Goal: Task Accomplishment & Management: Use online tool/utility

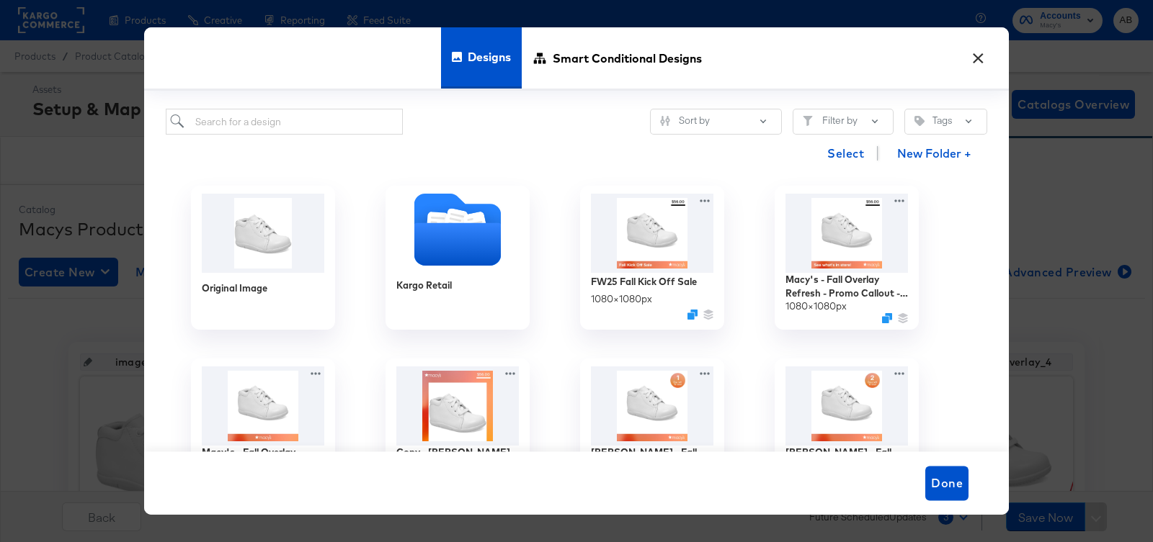
scroll to position [311, 0]
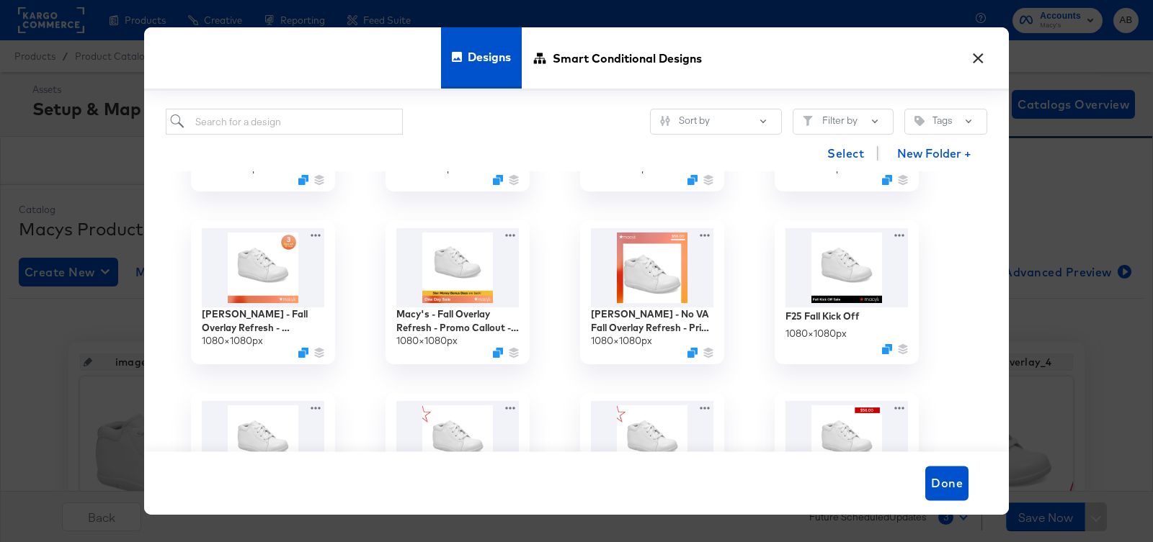
click at [972, 67] on button "×" at bounding box center [978, 55] width 26 height 26
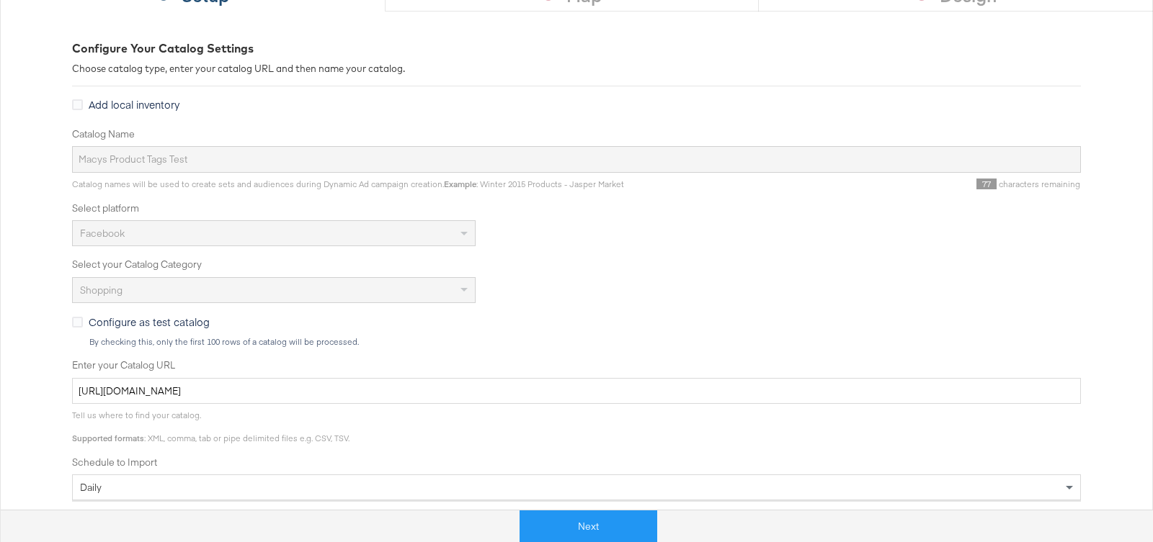
scroll to position [213, 0]
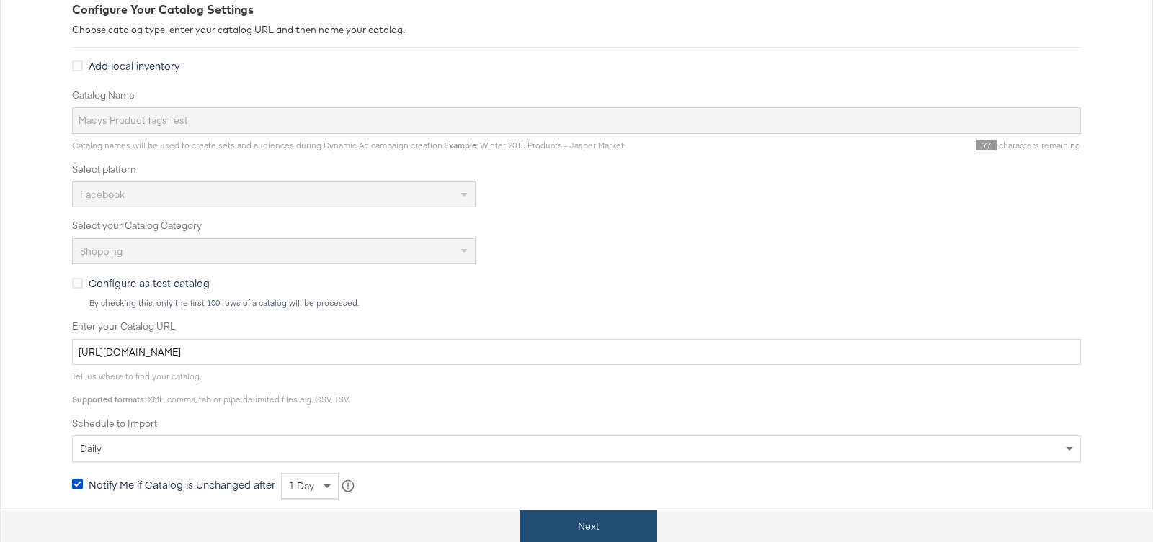
click at [576, 529] on button "Next" at bounding box center [588, 527] width 138 height 32
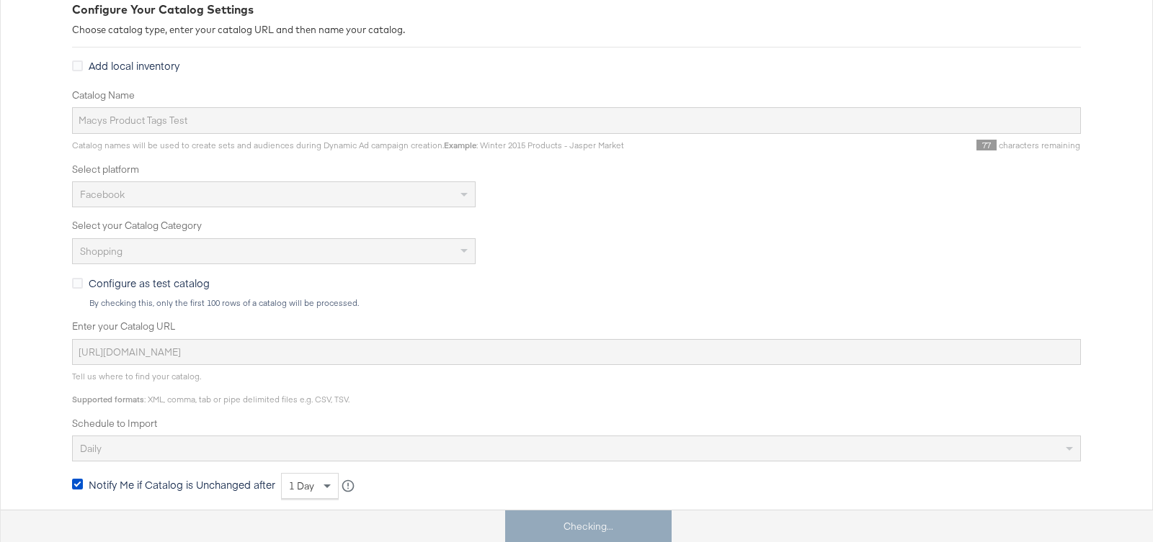
scroll to position [0, 0]
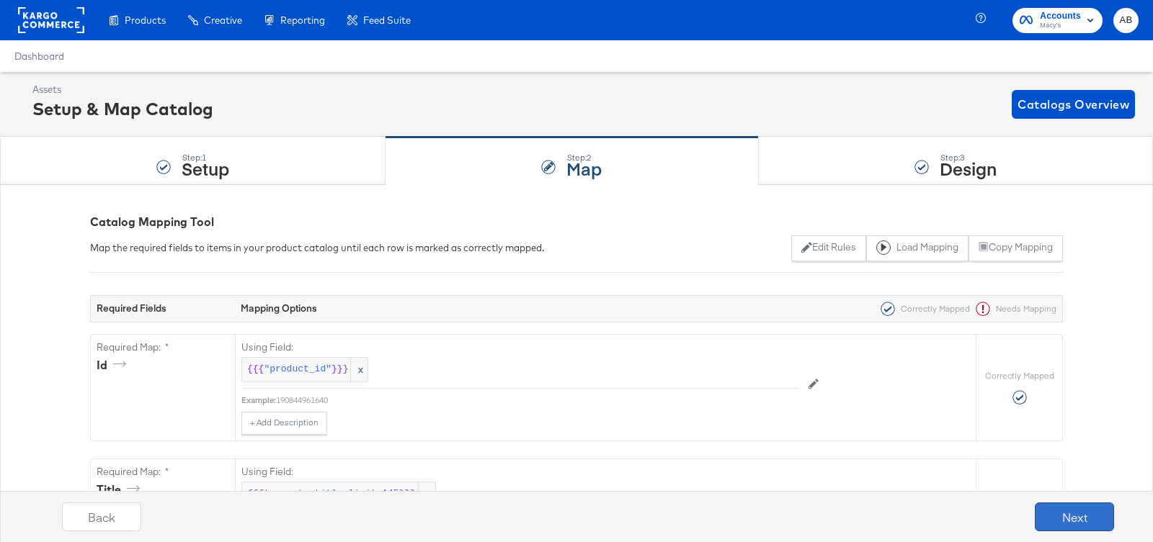
click at [1101, 519] on button "Next" at bounding box center [1073, 517] width 79 height 29
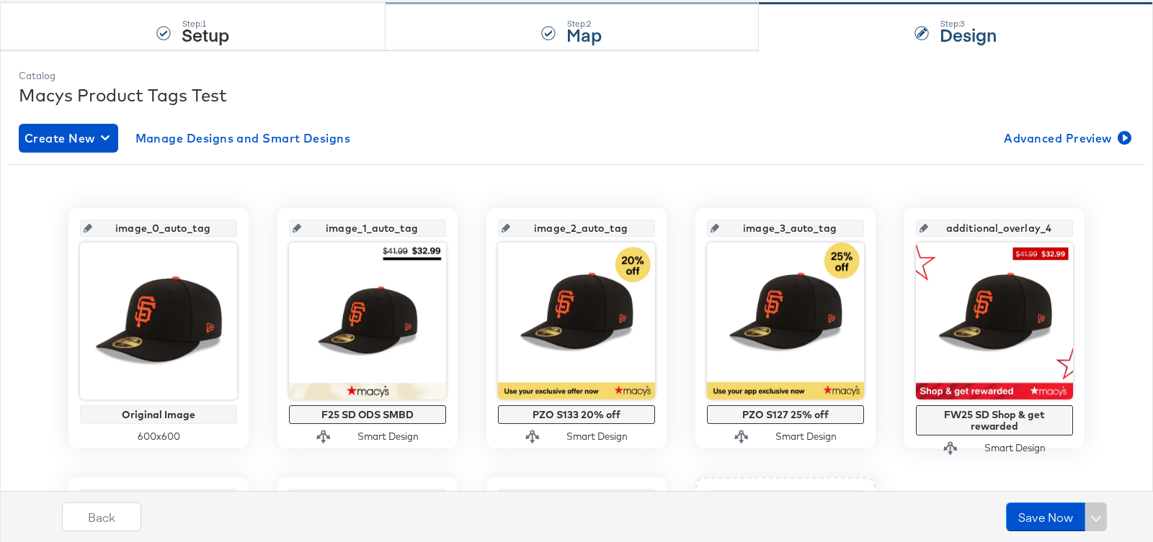
scroll to position [141, 0]
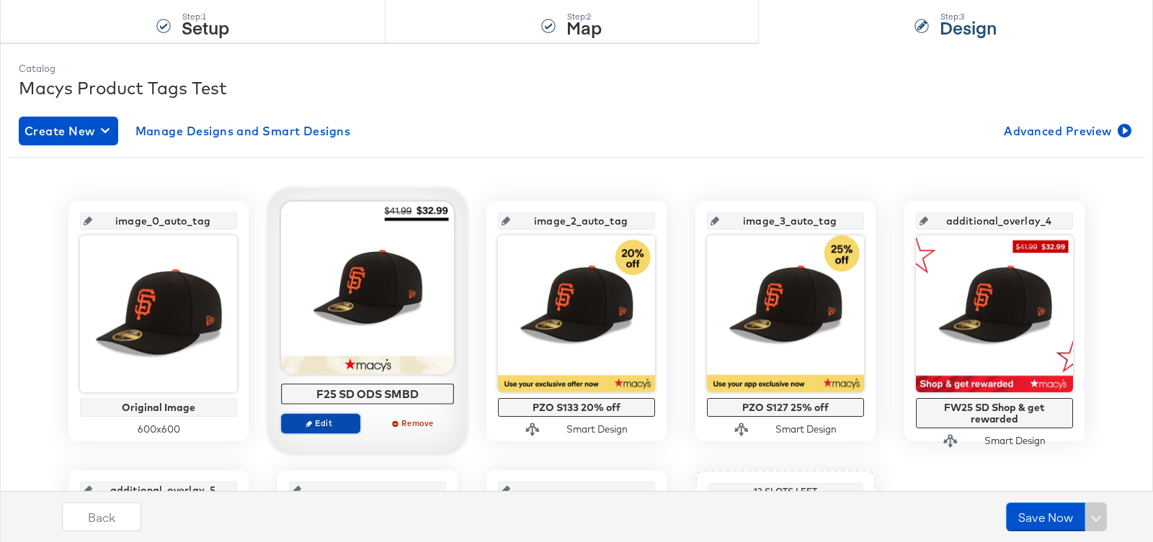
click at [334, 423] on span "Edit" at bounding box center [320, 423] width 66 height 11
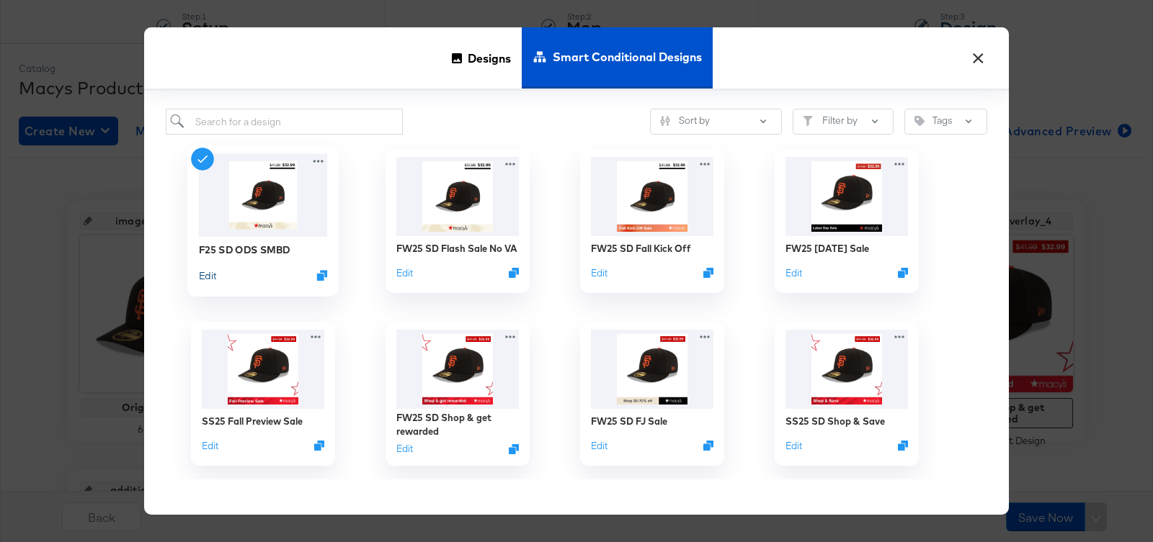
click at [215, 272] on button "Edit" at bounding box center [207, 276] width 17 height 14
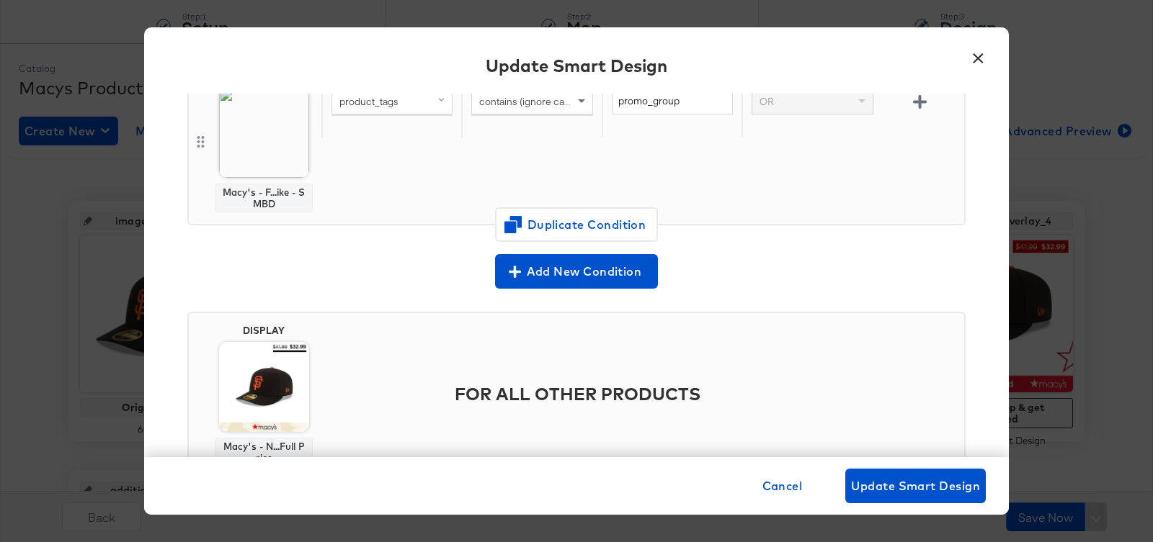
scroll to position [344, 0]
click at [986, 48] on button "×" at bounding box center [978, 55] width 26 height 26
